Goal: Navigation & Orientation: Find specific page/section

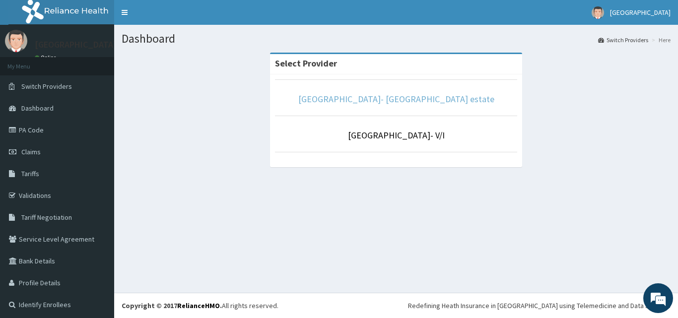
click at [396, 96] on link "[GEOGRAPHIC_DATA]- [GEOGRAPHIC_DATA] estate" at bounding box center [396, 98] width 196 height 11
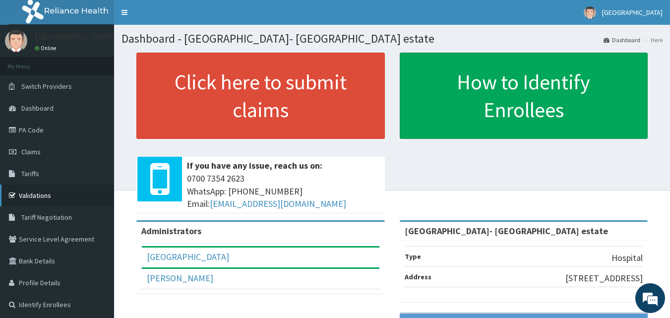
click at [48, 198] on link "Validations" at bounding box center [57, 196] width 114 height 22
